Goal: Find specific page/section: Find specific page/section

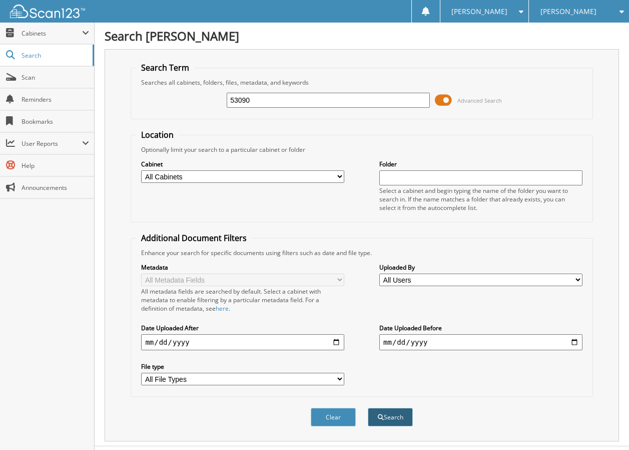
type input "53090"
click at [383, 417] on span "submit" at bounding box center [381, 417] width 6 height 6
click at [324, 413] on button "Clear" at bounding box center [333, 417] width 45 height 19
